Goal: Book appointment/travel/reservation

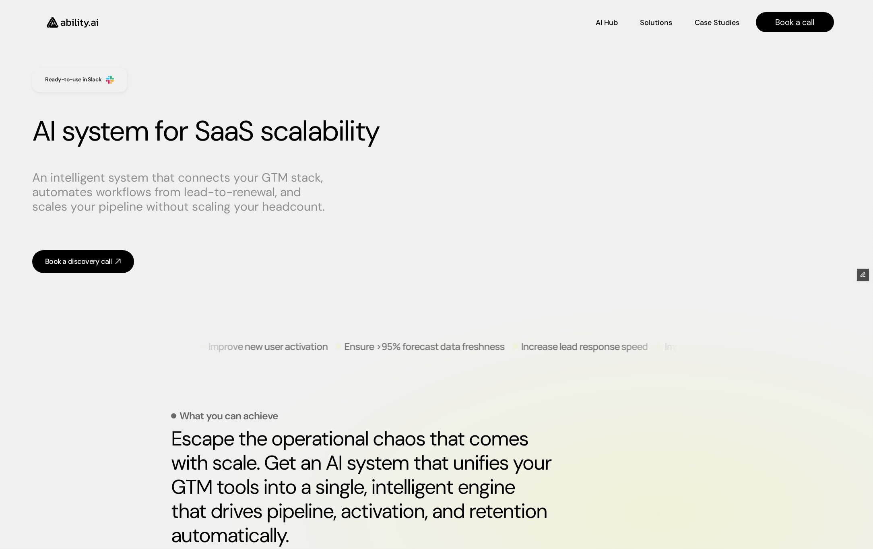
click at [79, 22] on img at bounding box center [72, 22] width 66 height 25
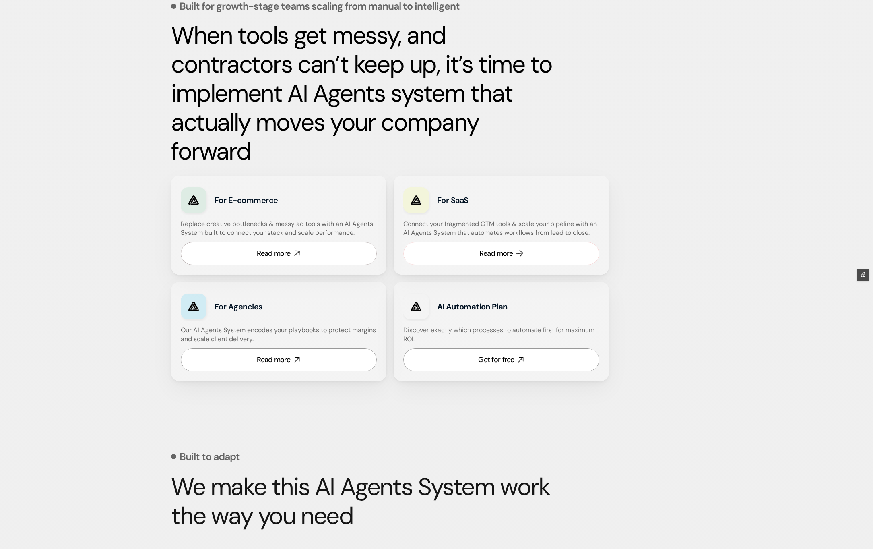
scroll to position [375, 0]
click at [482, 253] on div "Read more" at bounding box center [497, 253] width 34 height 10
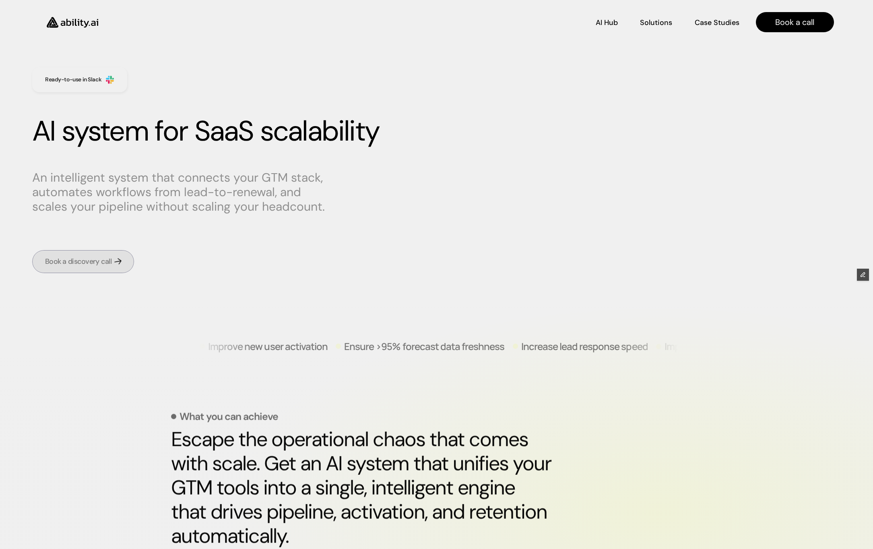
click at [120, 263] on link "Book a discovery call" at bounding box center [83, 261] width 102 height 23
click at [790, 27] on p "Book a call" at bounding box center [795, 22] width 39 height 11
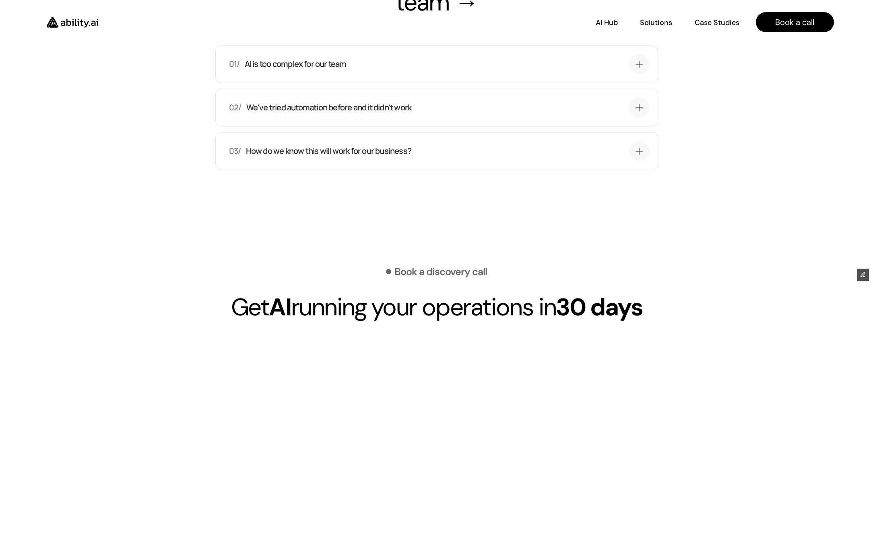
scroll to position [2697, 0]
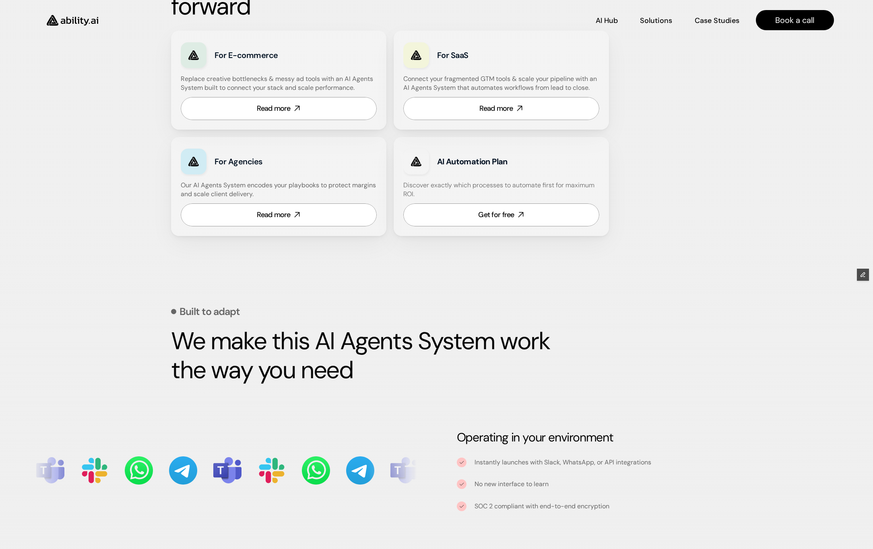
scroll to position [520, 0]
click at [290, 215] on div "Read more" at bounding box center [274, 215] width 34 height 10
click at [324, 94] on div "For E-commerce Replace creative bottlenecks & messy ad tools with an AI Agents …" at bounding box center [278, 80] width 215 height 99
click at [324, 111] on link "Read more" at bounding box center [279, 108] width 196 height 23
click at [480, 110] on div "Read more" at bounding box center [497, 108] width 34 height 10
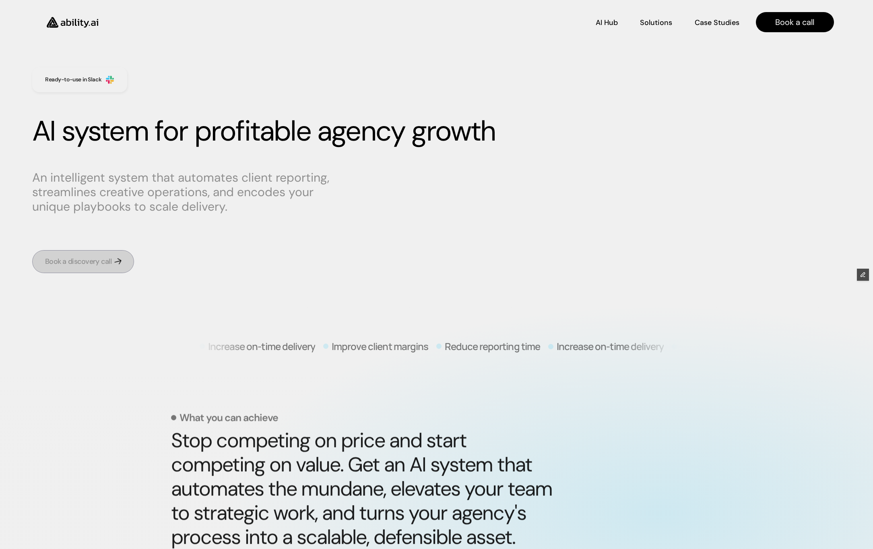
click at [96, 262] on div "Book a discovery call" at bounding box center [78, 262] width 66 height 10
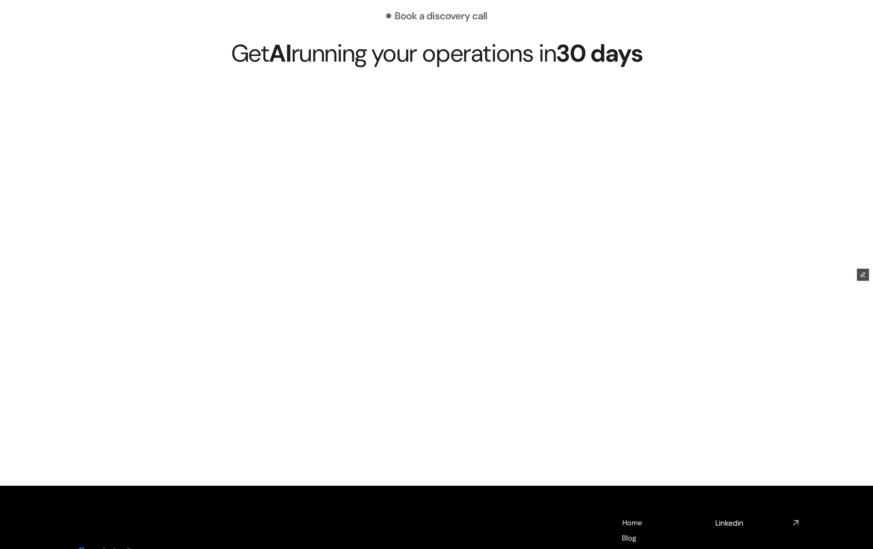
scroll to position [3115, 0]
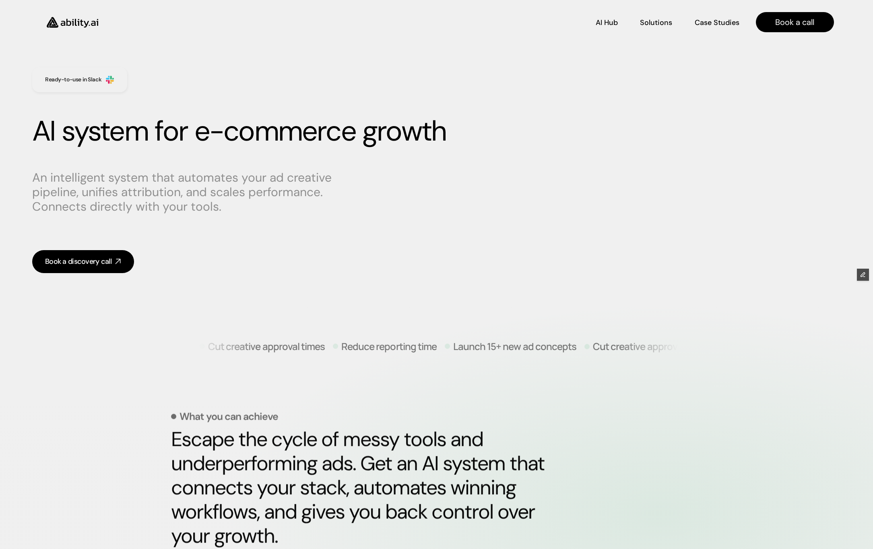
click at [102, 262] on div "Book a discovery call" at bounding box center [78, 262] width 66 height 10
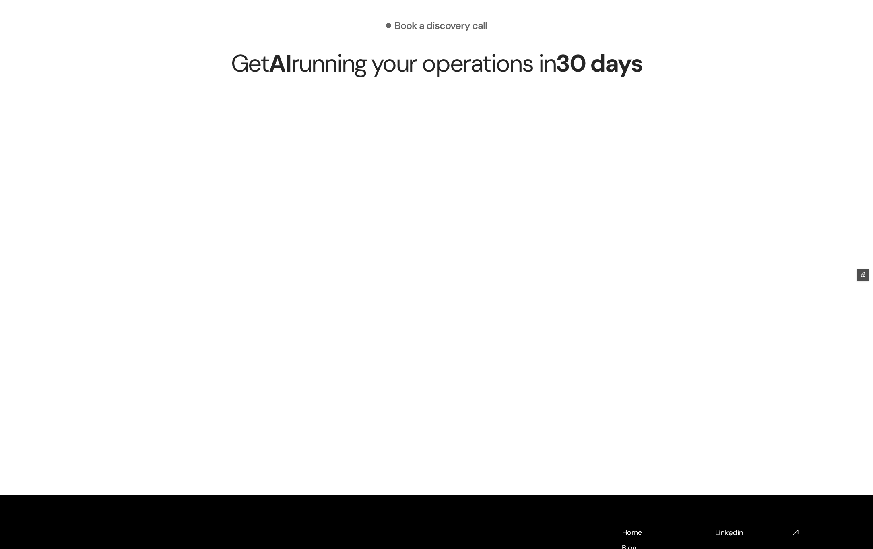
scroll to position [3381, 0]
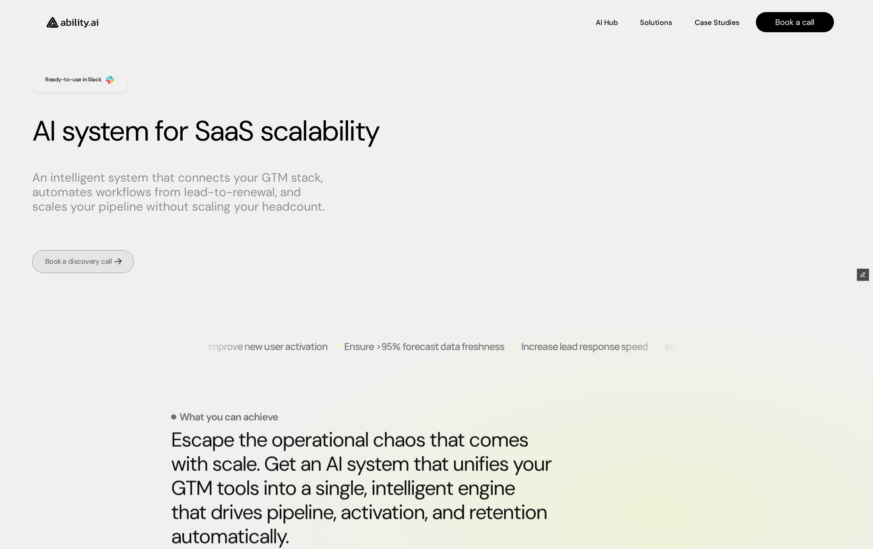
click at [99, 257] on div "Book a discovery call" at bounding box center [78, 262] width 66 height 10
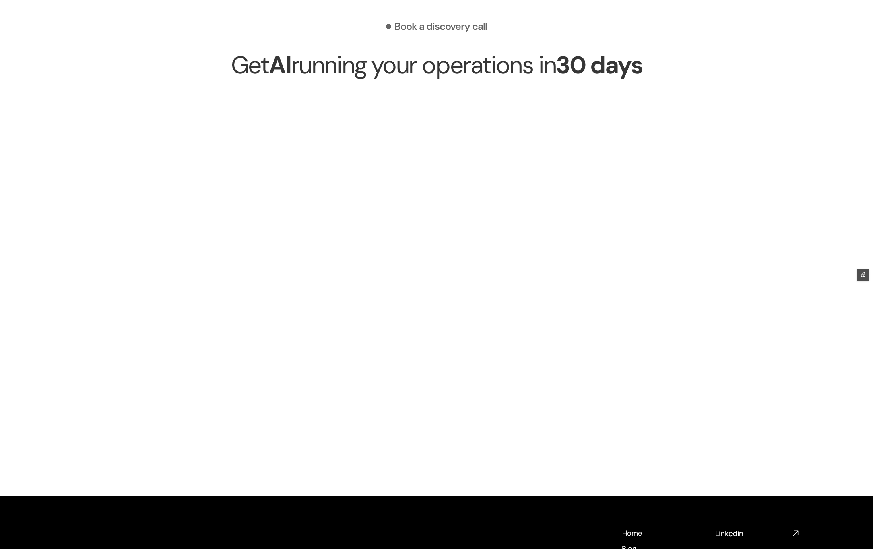
scroll to position [2948, 0]
